Goal: Navigation & Orientation: Find specific page/section

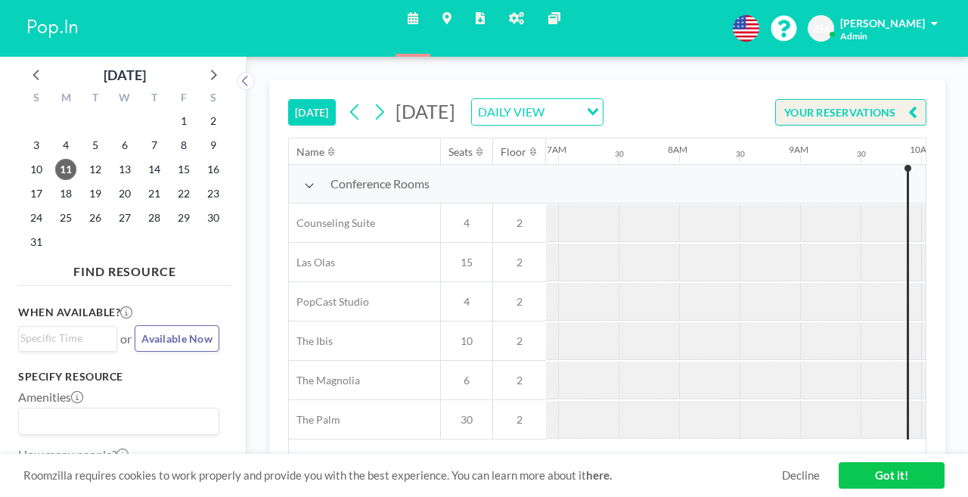
scroll to position [0, 885]
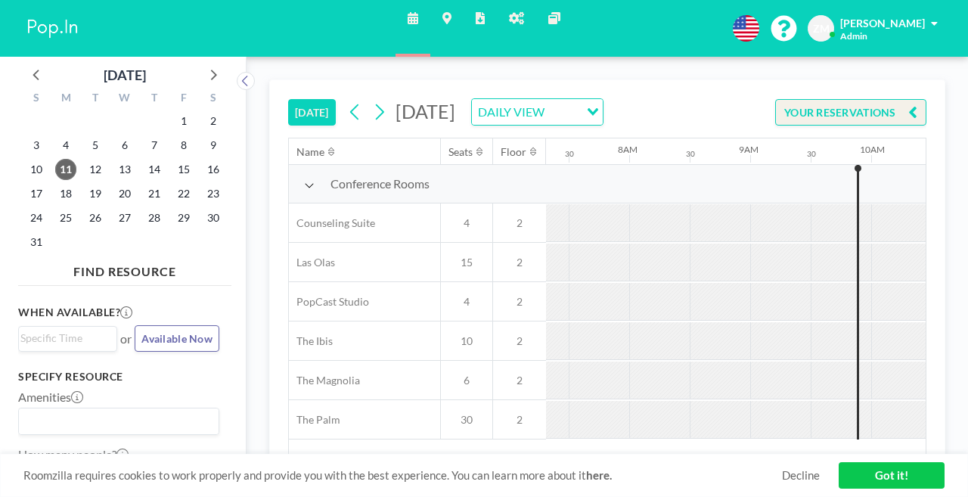
click at [879, 101] on button "YOUR RESERVATIONS" at bounding box center [850, 112] width 151 height 26
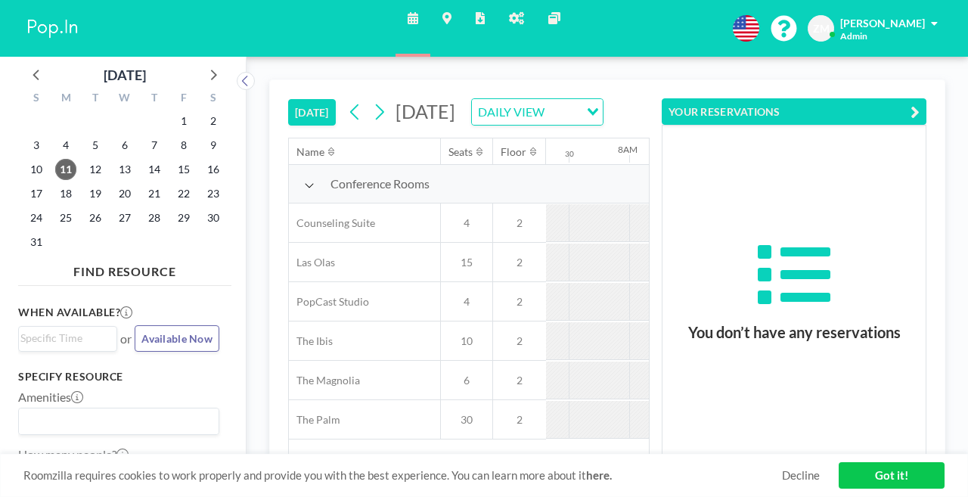
click at [519, 19] on link "Admin panel" at bounding box center [516, 28] width 39 height 57
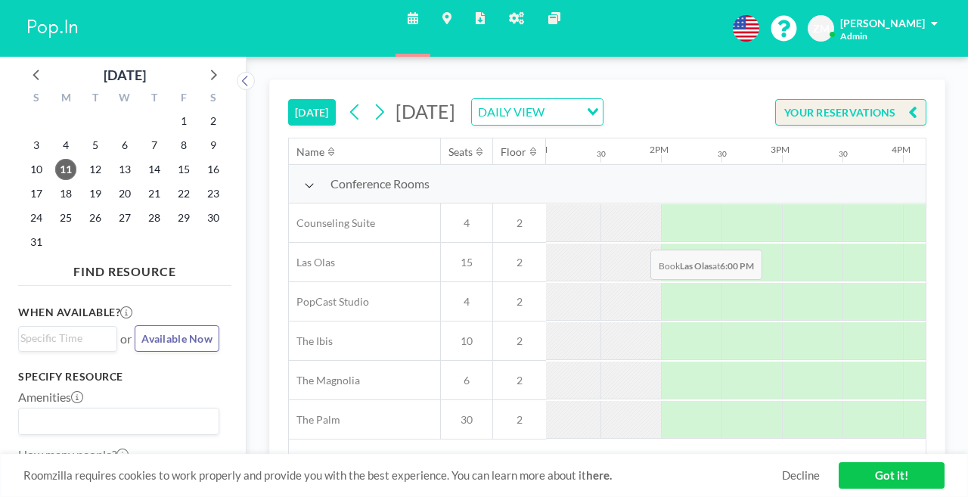
scroll to position [0, 1633]
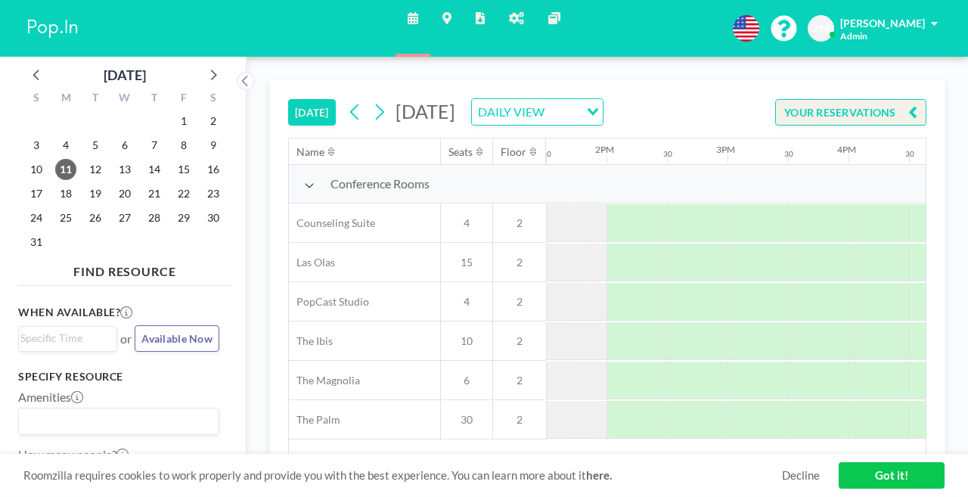
click at [832, 99] on button "YOUR RESERVATIONS" at bounding box center [850, 112] width 151 height 26
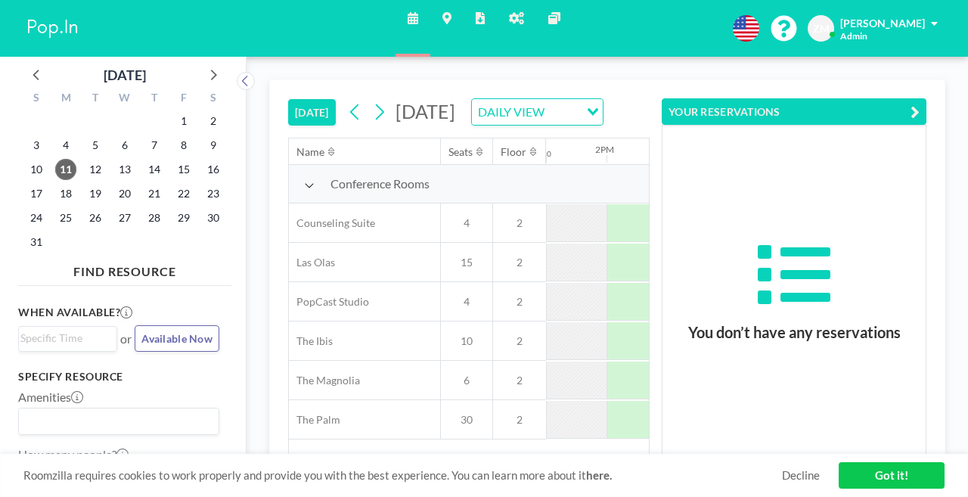
click at [516, 20] on link "Admin panel" at bounding box center [516, 28] width 39 height 57
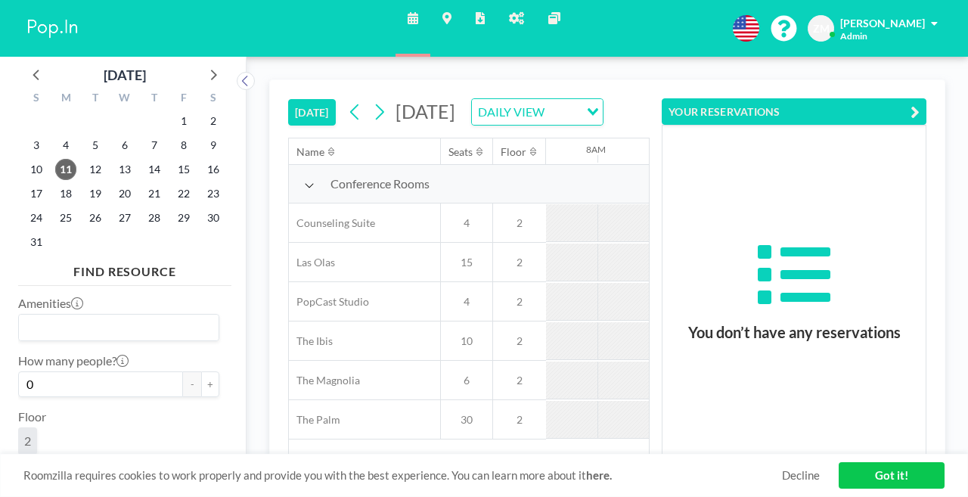
scroll to position [0, 934]
click at [517, 16] on link "Admin panel" at bounding box center [516, 28] width 39 height 57
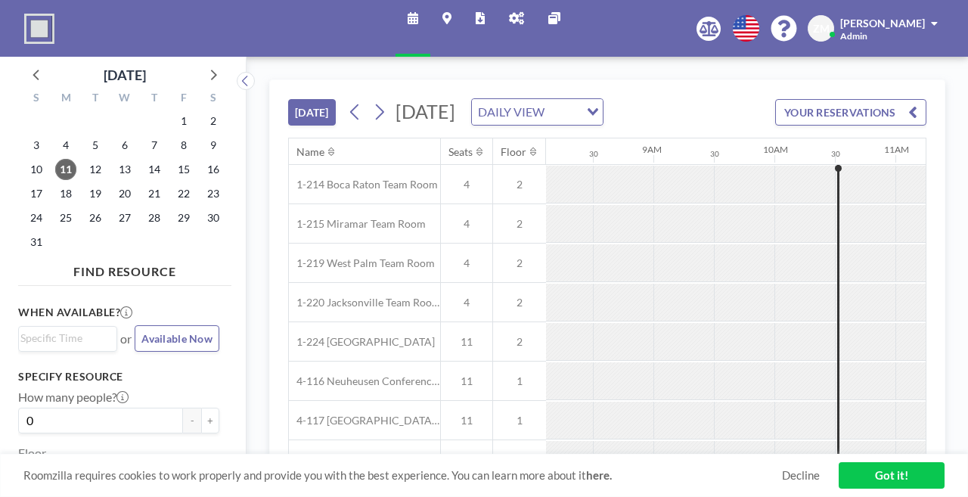
scroll to position [0, 983]
click at [516, 17] on icon at bounding box center [516, 18] width 15 height 12
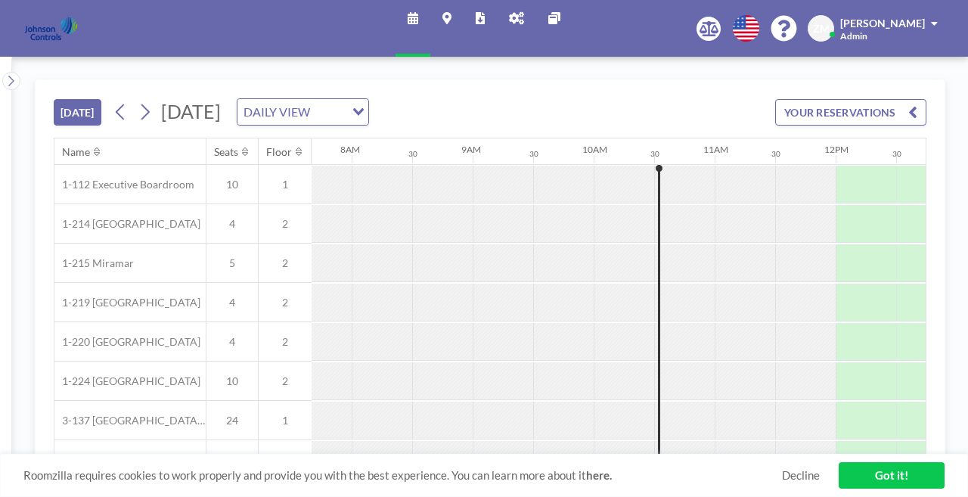
scroll to position [0, 983]
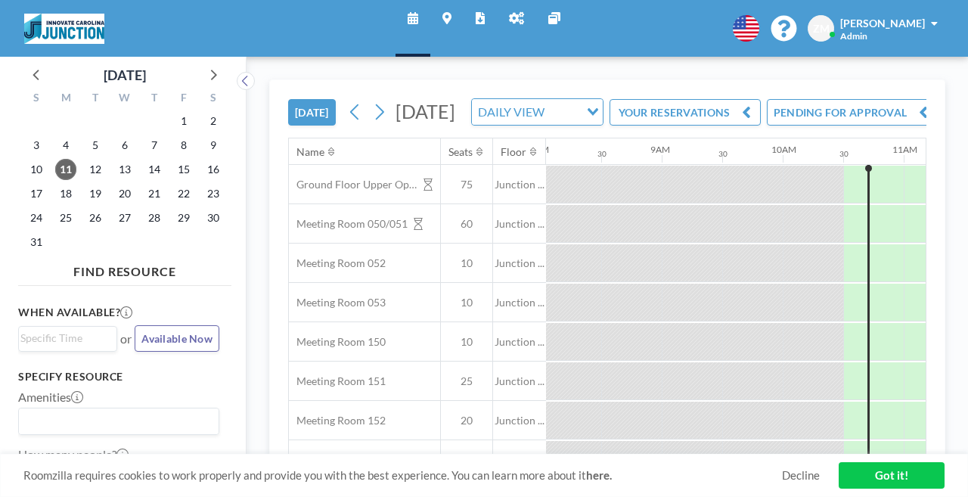
scroll to position [0, 983]
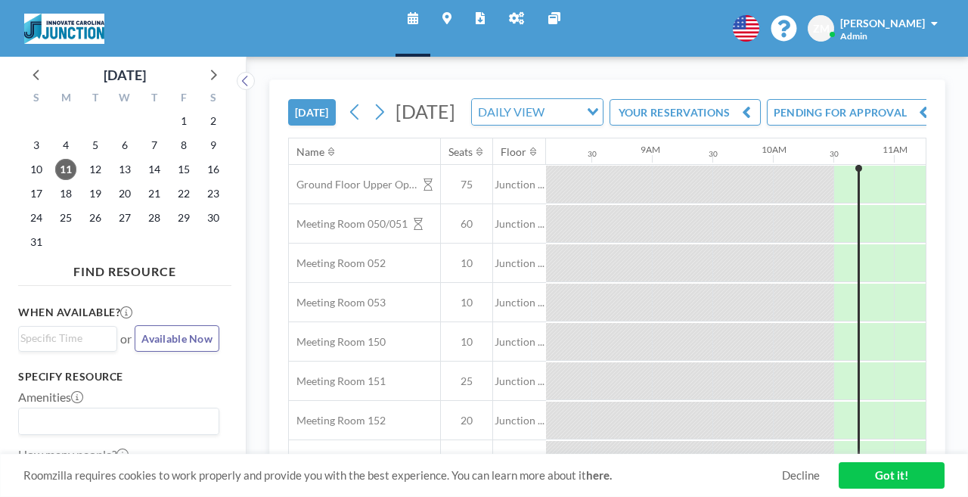
click at [513, 14] on icon at bounding box center [516, 18] width 15 height 12
